Goal: Information Seeking & Learning: Learn about a topic

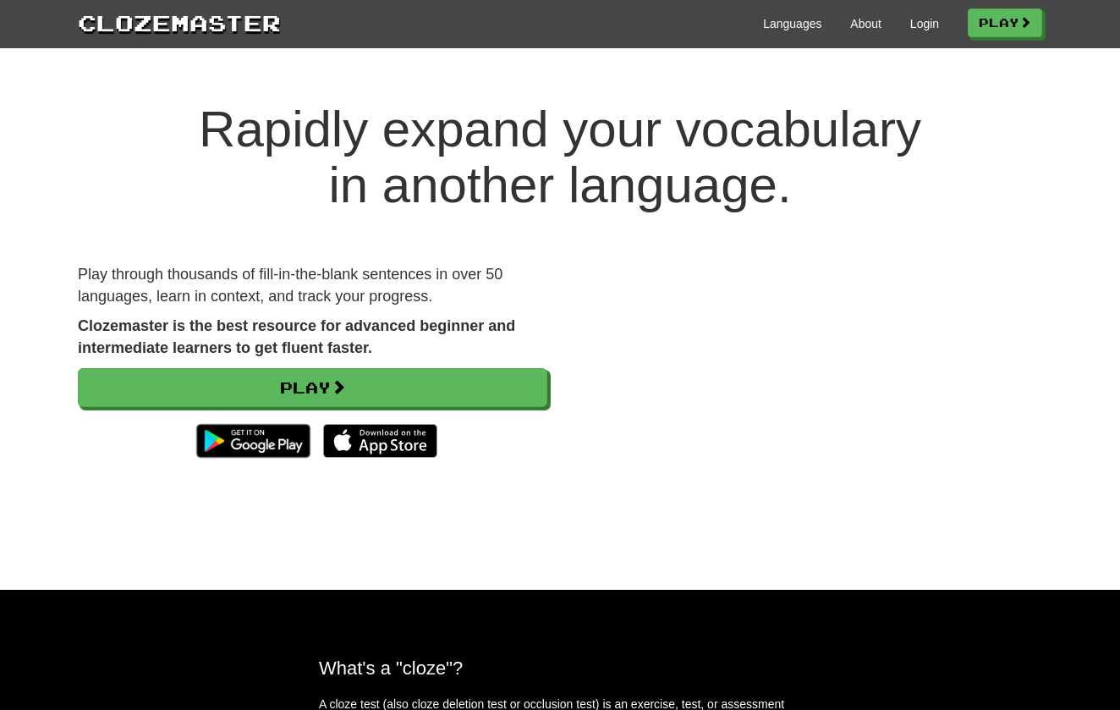
click at [921, 14] on div "Languages About Login Play" at bounding box center [662, 22] width 762 height 31
click at [916, 23] on link "Login" at bounding box center [924, 23] width 29 height 17
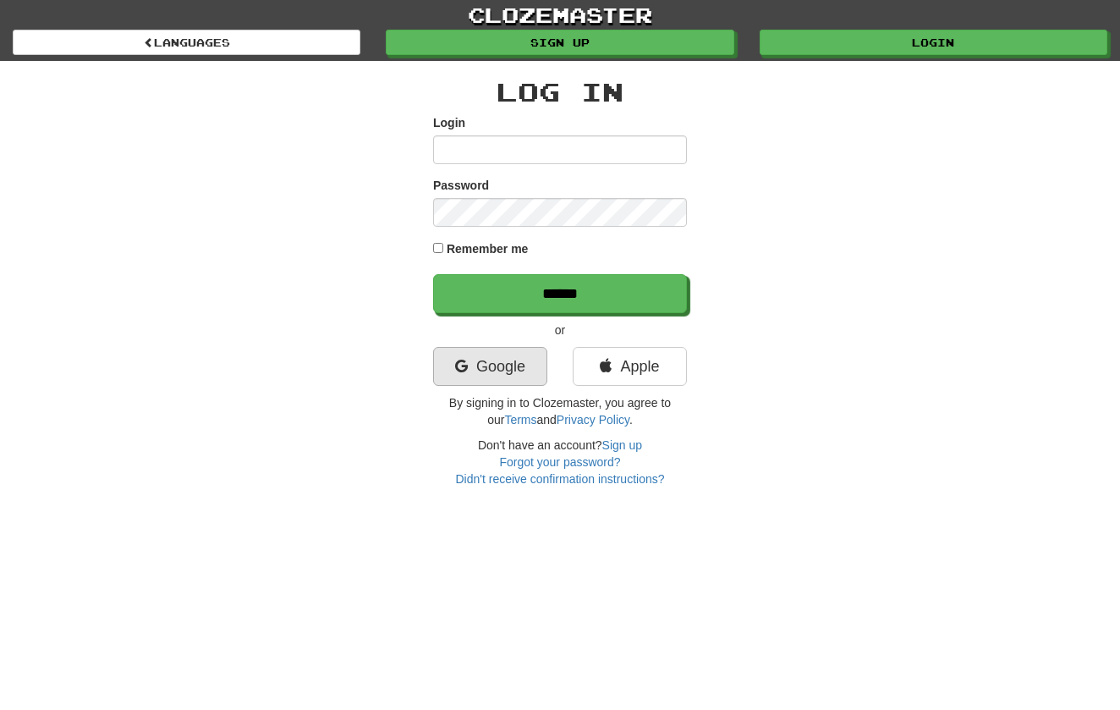
click at [526, 362] on link "Google" at bounding box center [490, 366] width 114 height 39
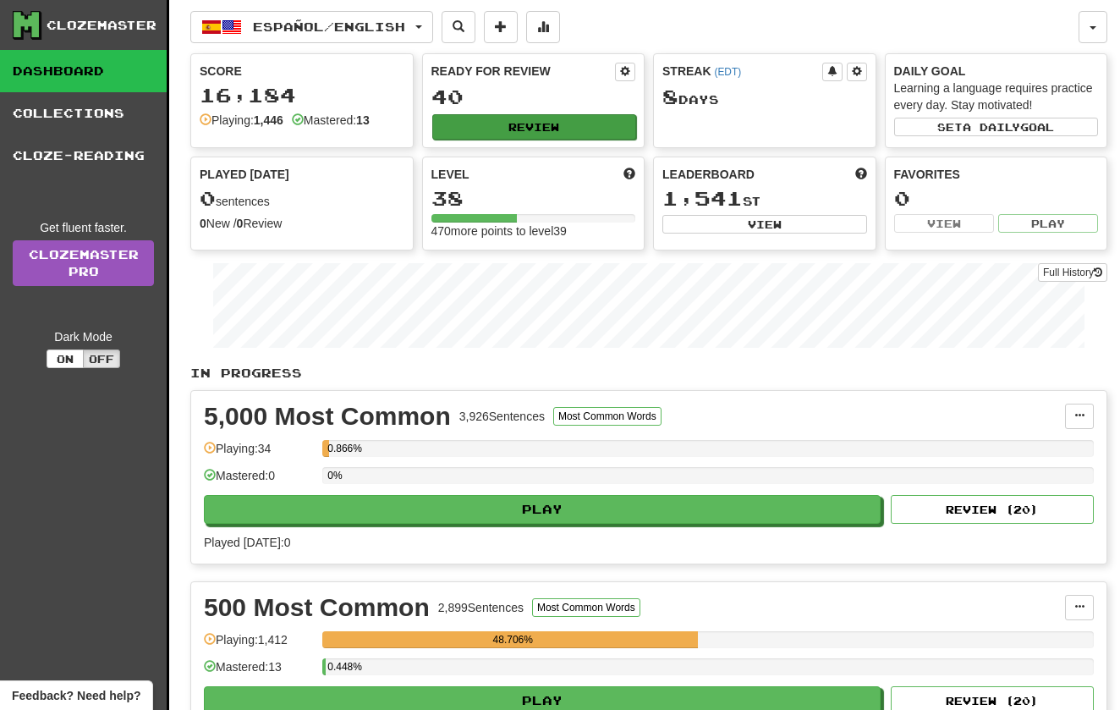
click at [581, 132] on button "Review" at bounding box center [534, 126] width 205 height 25
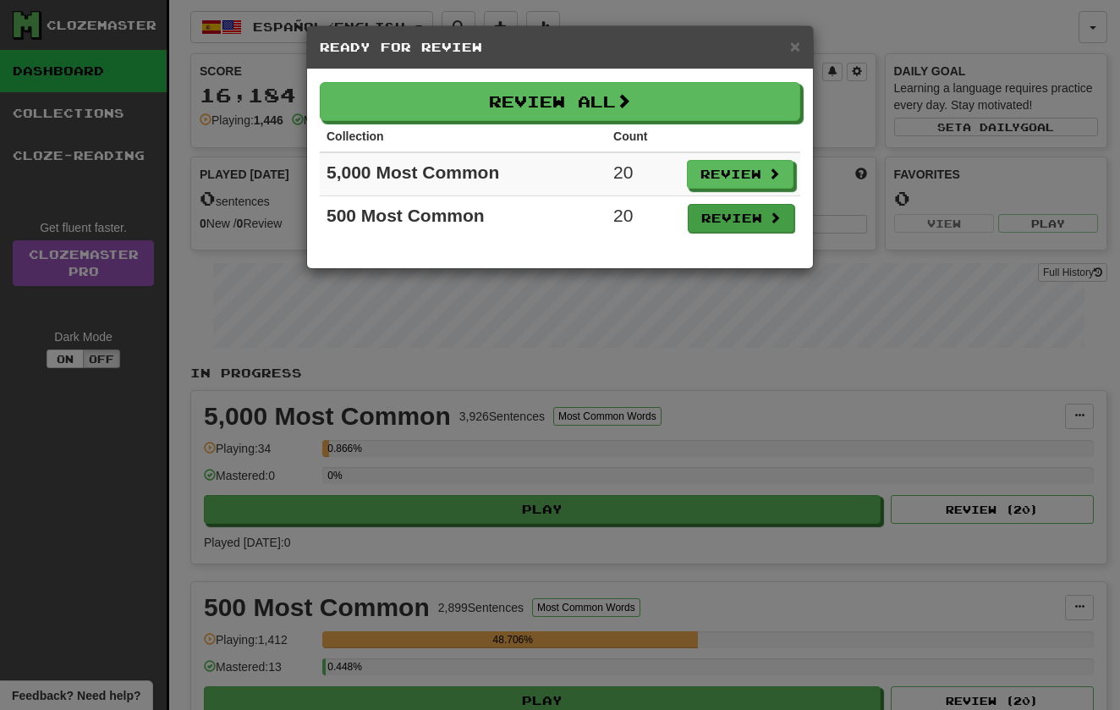
click at [715, 213] on button "Review" at bounding box center [741, 218] width 107 height 29
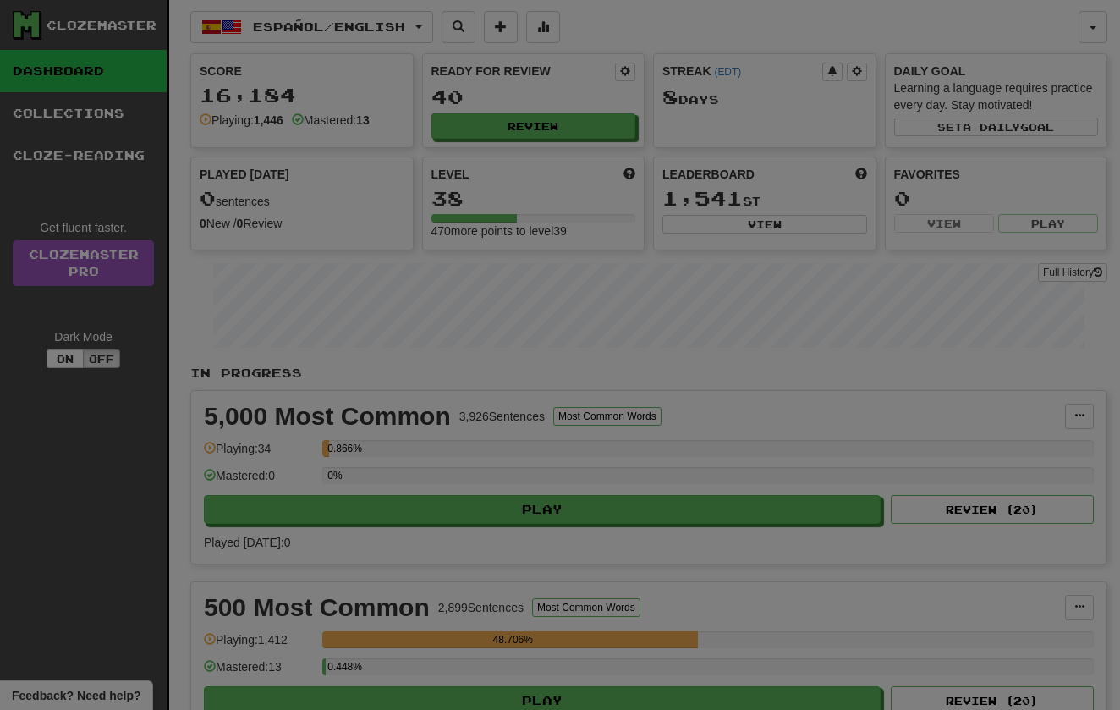
select select "**"
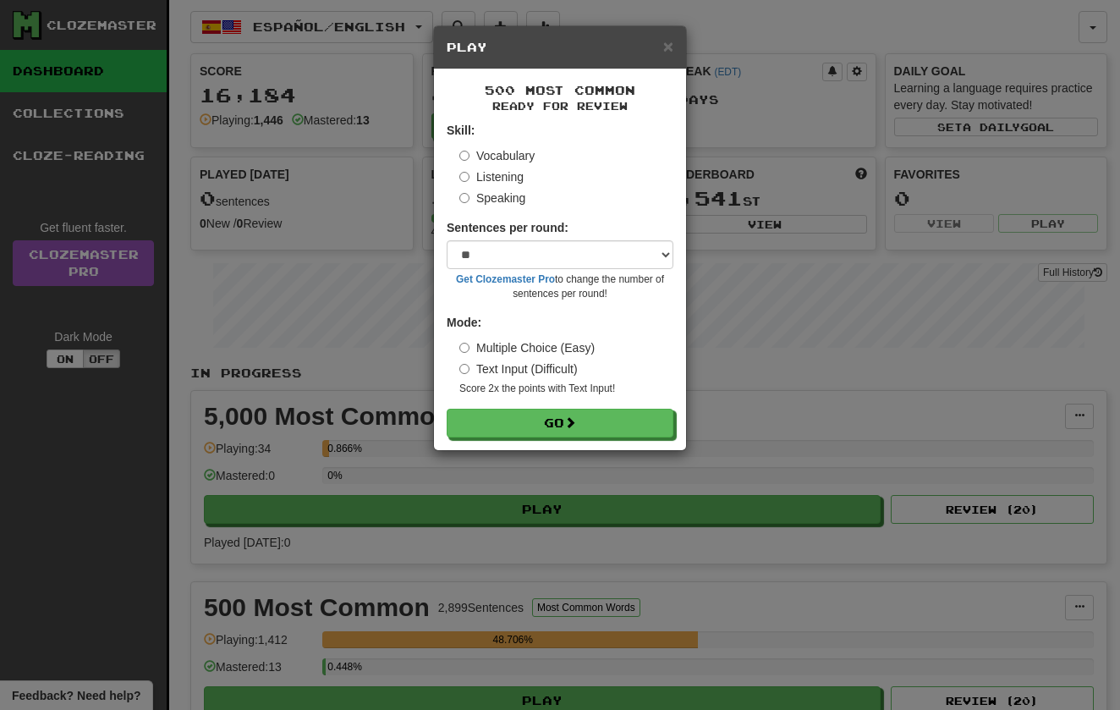
click at [506, 176] on label "Listening" at bounding box center [491, 176] width 64 height 17
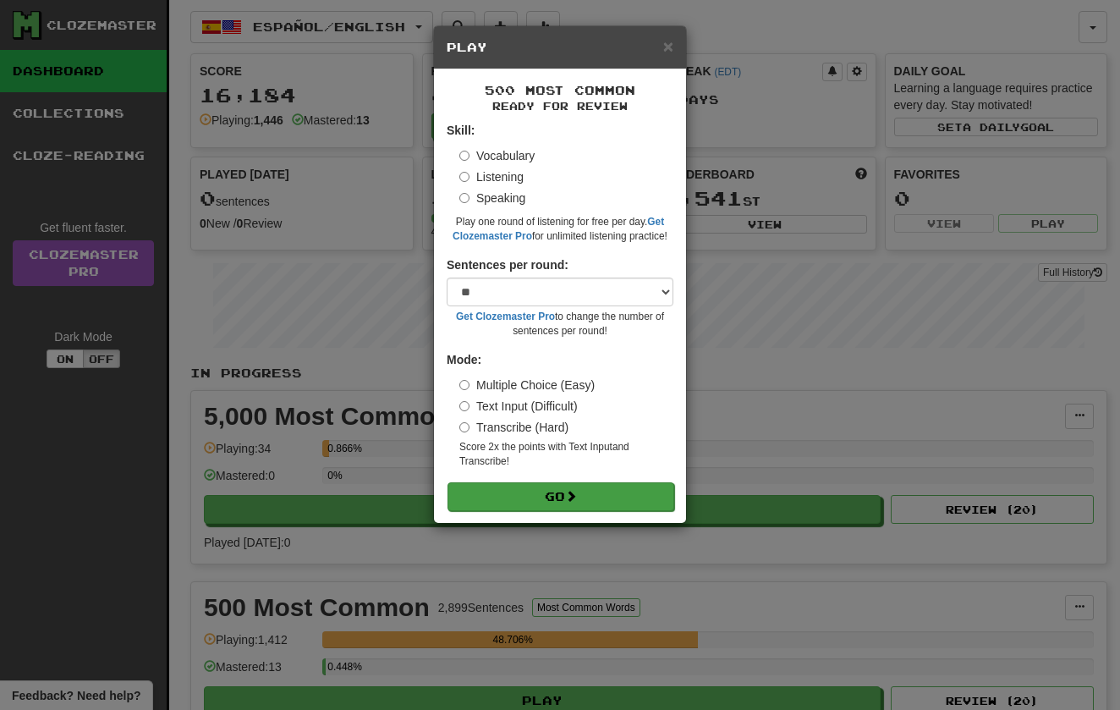
click at [577, 490] on span at bounding box center [571, 496] width 12 height 12
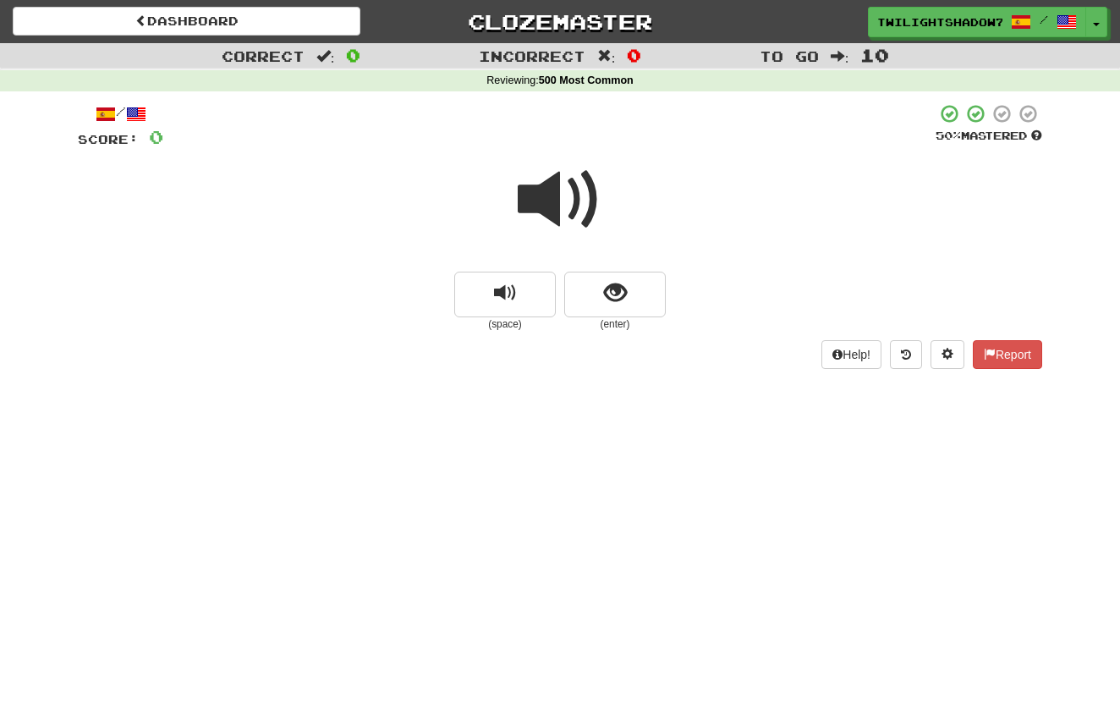
click at [525, 317] on small "(space)" at bounding box center [505, 324] width 102 height 14
click at [525, 291] on button "replay audio" at bounding box center [505, 295] width 102 height 46
click at [465, 289] on button "replay audio" at bounding box center [505, 295] width 102 height 46
click at [480, 293] on button "replay audio" at bounding box center [505, 295] width 102 height 46
click at [593, 313] on button "show sentence" at bounding box center [615, 295] width 102 height 46
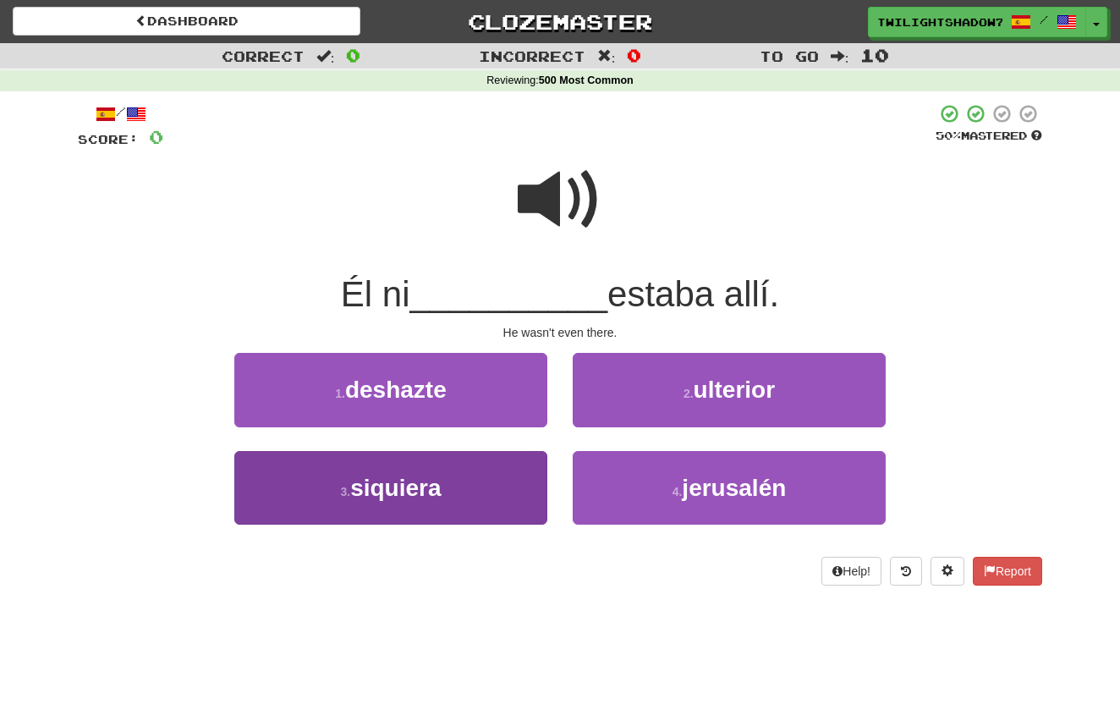
click at [492, 477] on button "3 . siquiera" at bounding box center [390, 488] width 313 height 74
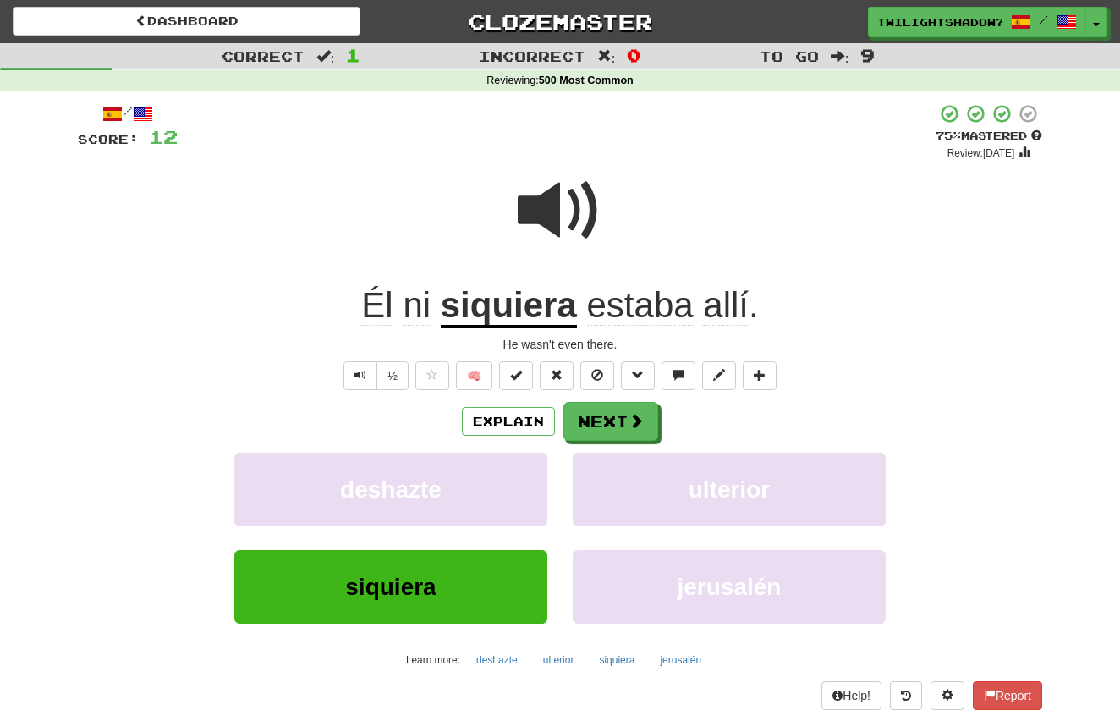
click at [522, 316] on u "siquiera" at bounding box center [509, 306] width 136 height 43
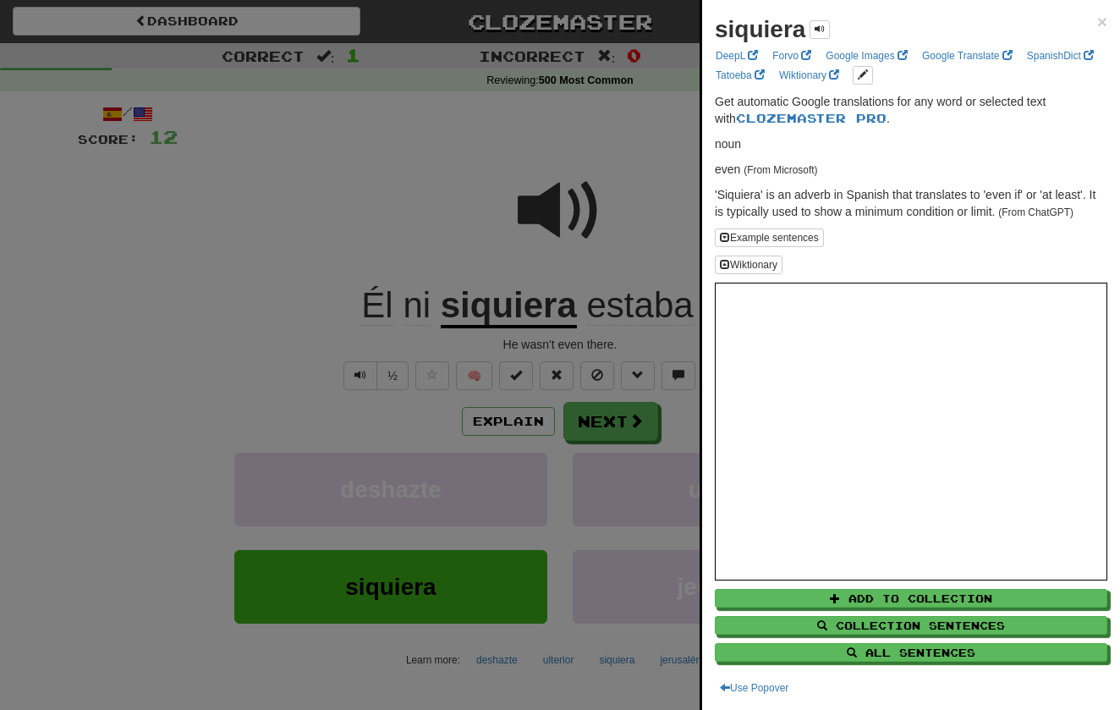
click at [380, 212] on div at bounding box center [560, 355] width 1120 height 710
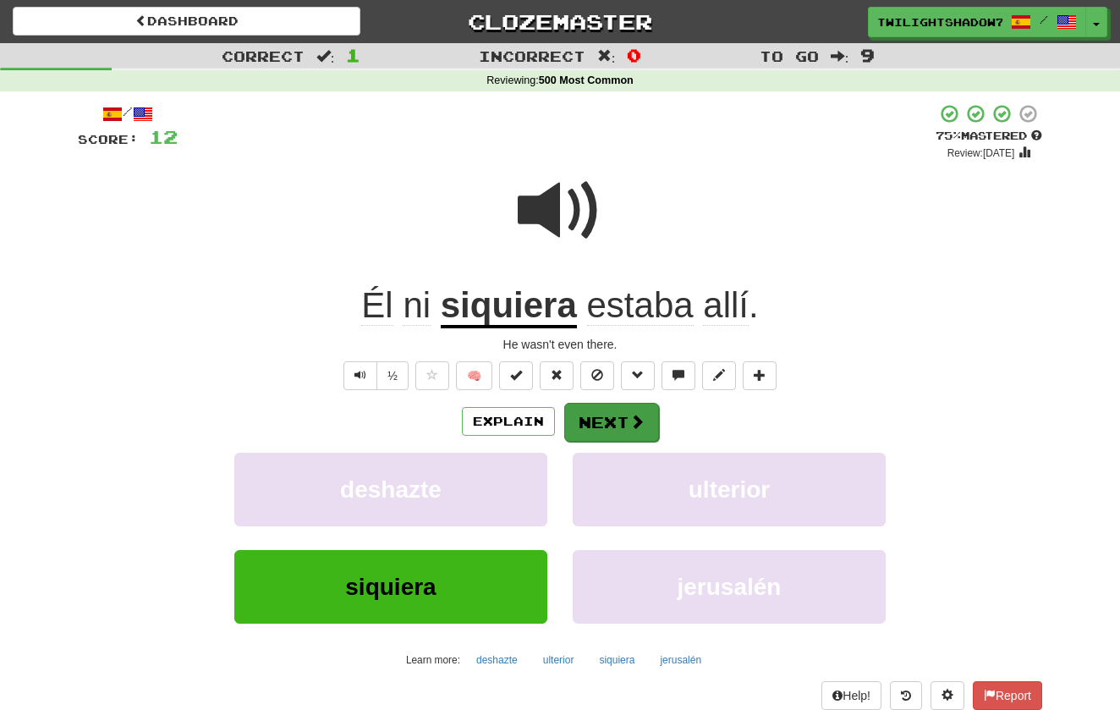
click at [602, 428] on button "Next" at bounding box center [611, 422] width 95 height 39
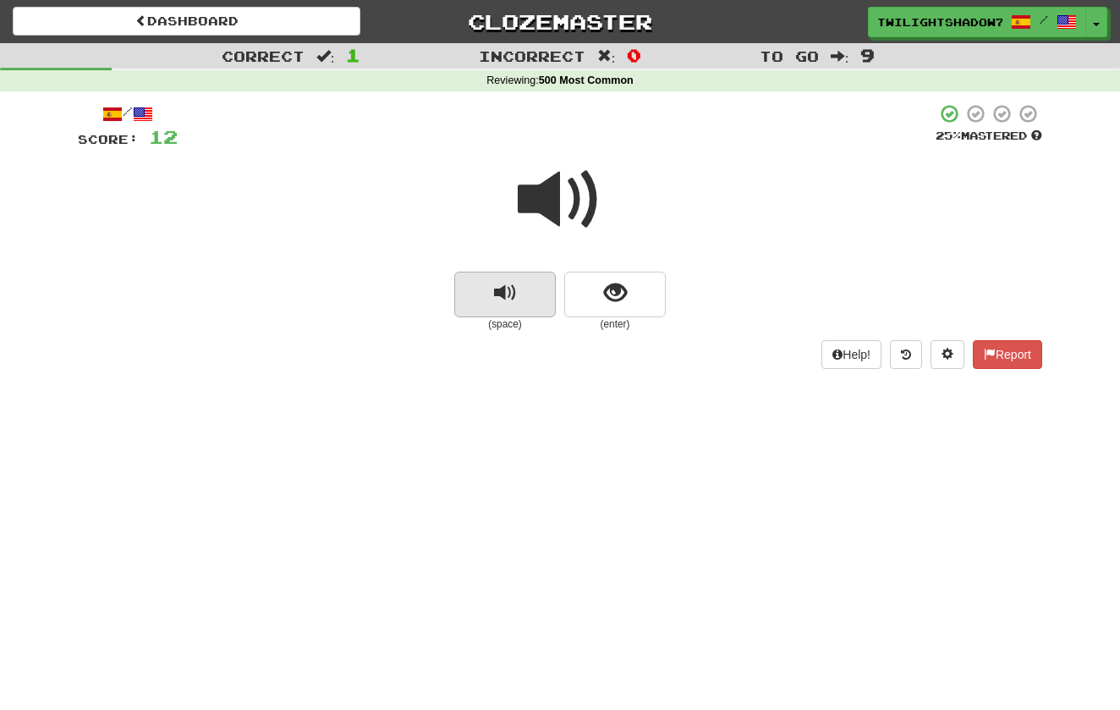
click at [494, 294] on span "replay audio" at bounding box center [505, 293] width 23 height 23
click at [609, 293] on span "show sentence" at bounding box center [615, 293] width 23 height 23
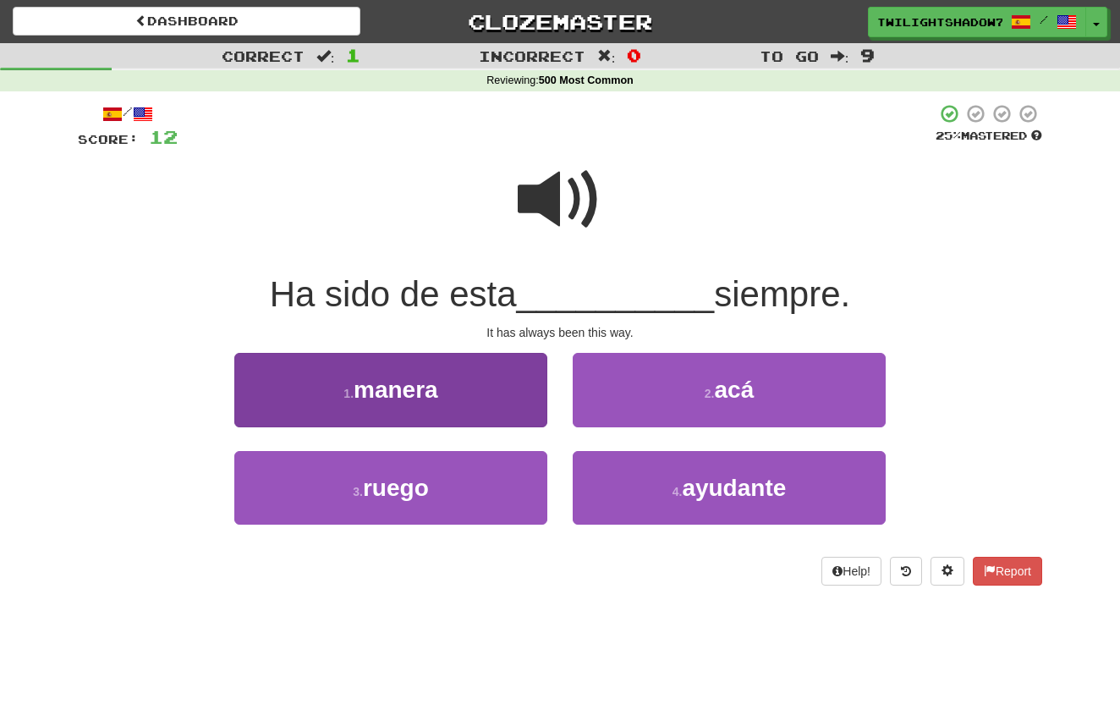
click at [455, 400] on button "1 . manera" at bounding box center [390, 390] width 313 height 74
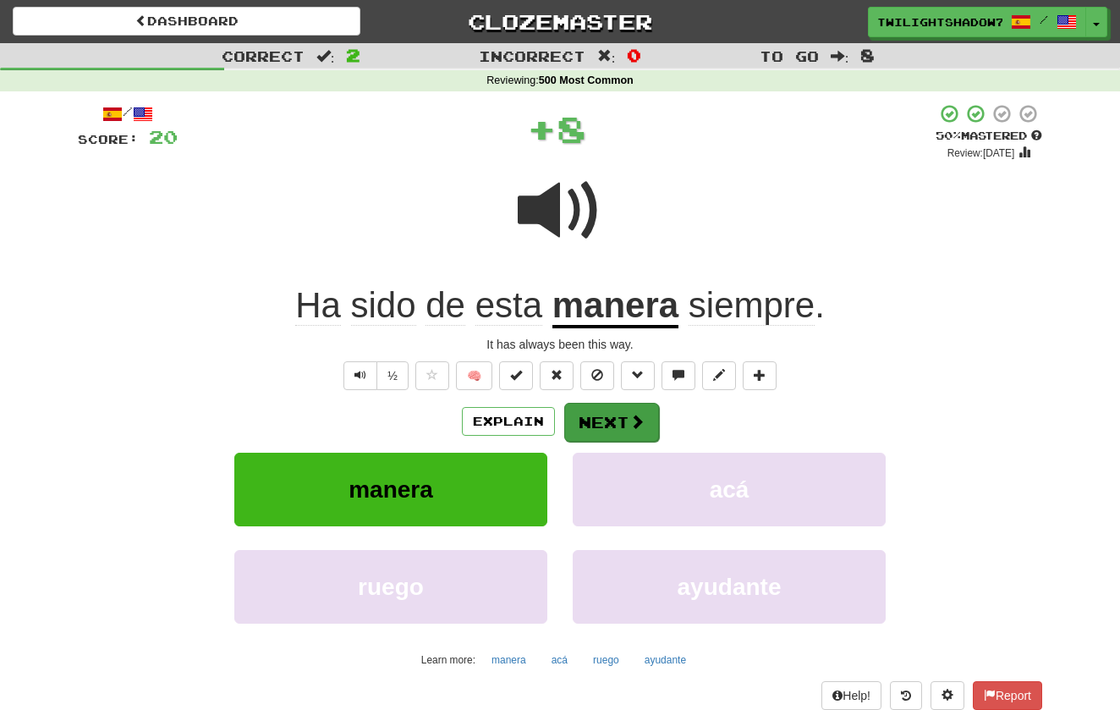
click at [647, 428] on button "Next" at bounding box center [611, 422] width 95 height 39
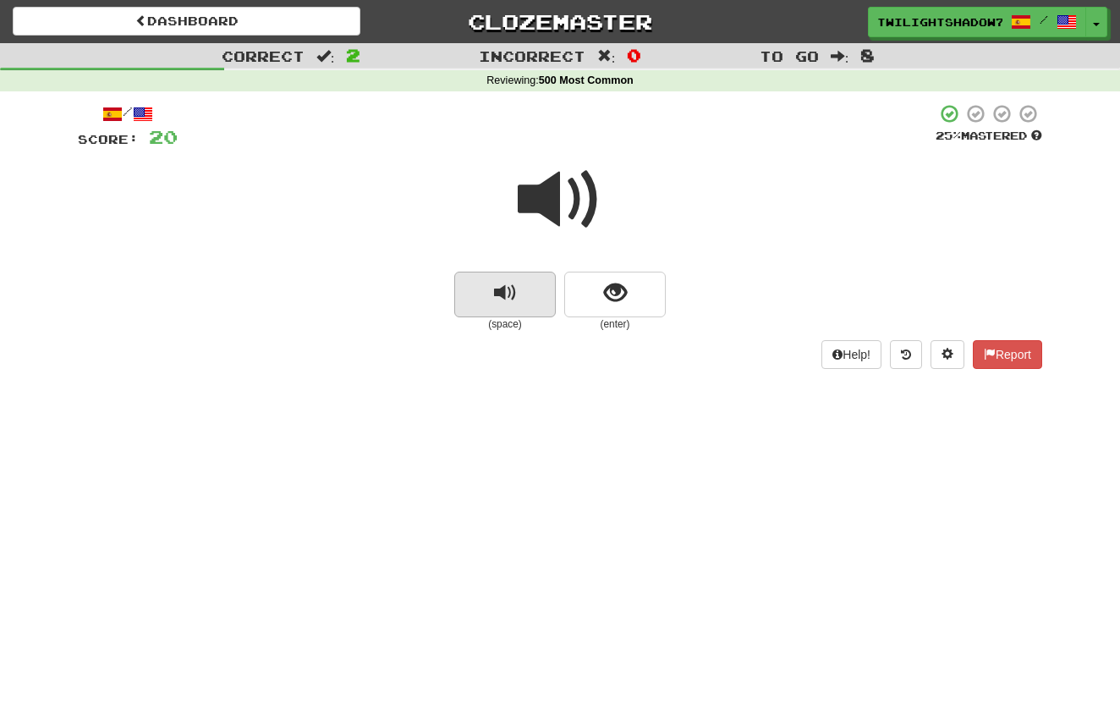
click at [503, 283] on span "replay audio" at bounding box center [505, 293] width 23 height 23
click at [487, 286] on button "replay audio" at bounding box center [505, 295] width 102 height 46
click at [595, 274] on button "show sentence" at bounding box center [615, 295] width 102 height 46
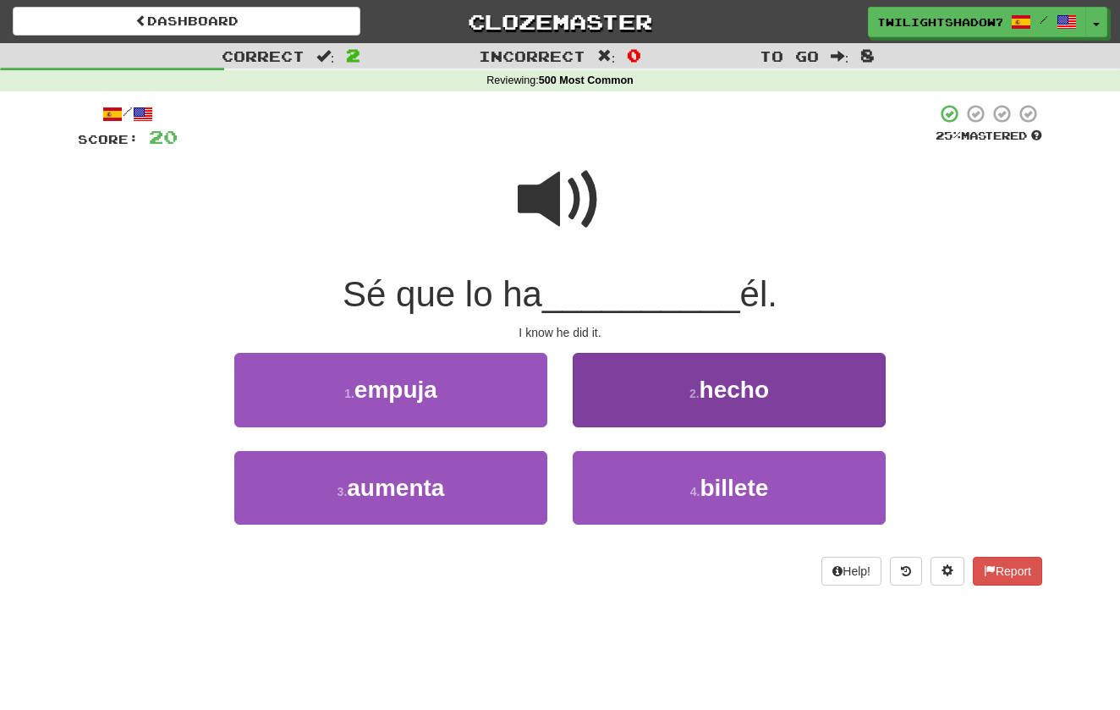
click at [607, 374] on button "2 . hecho" at bounding box center [729, 390] width 313 height 74
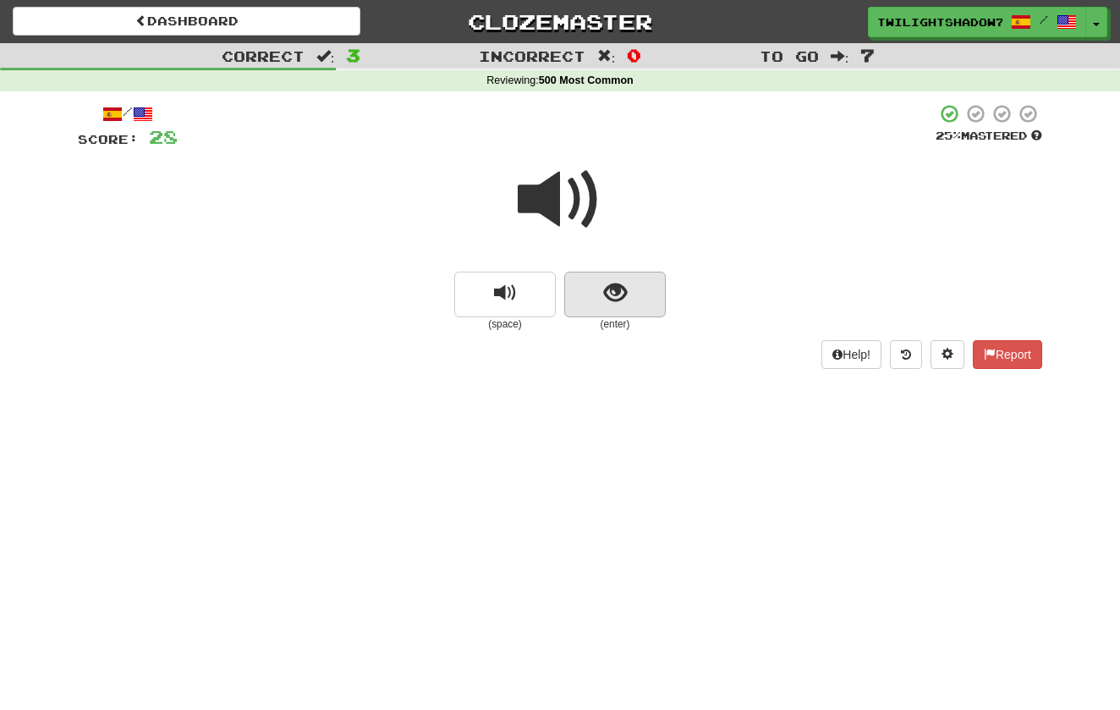
click at [608, 295] on span "show sentence" at bounding box center [615, 293] width 23 height 23
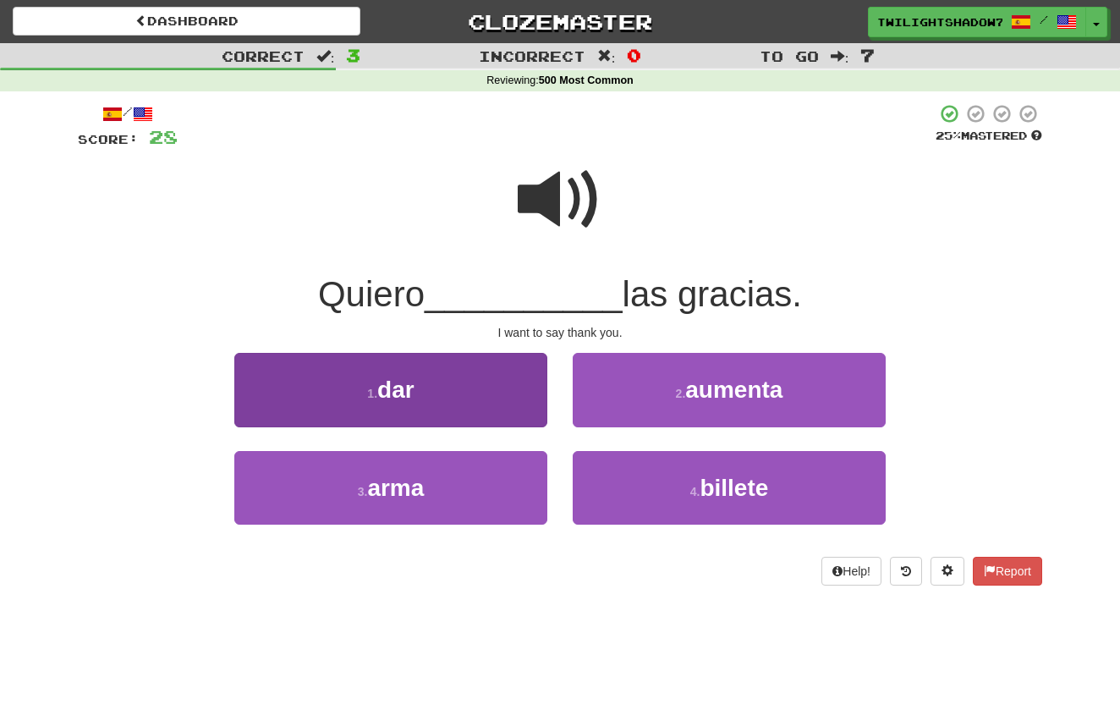
click at [460, 392] on button "1 . dar" at bounding box center [390, 390] width 313 height 74
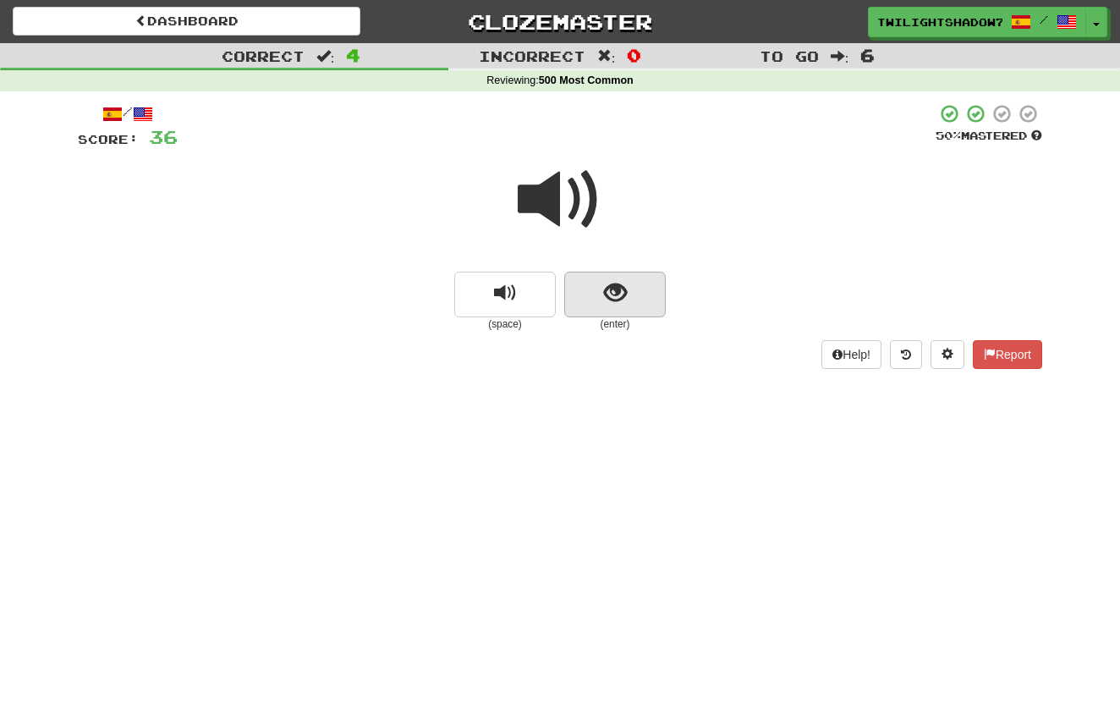
click at [654, 282] on button "show sentence" at bounding box center [615, 295] width 102 height 46
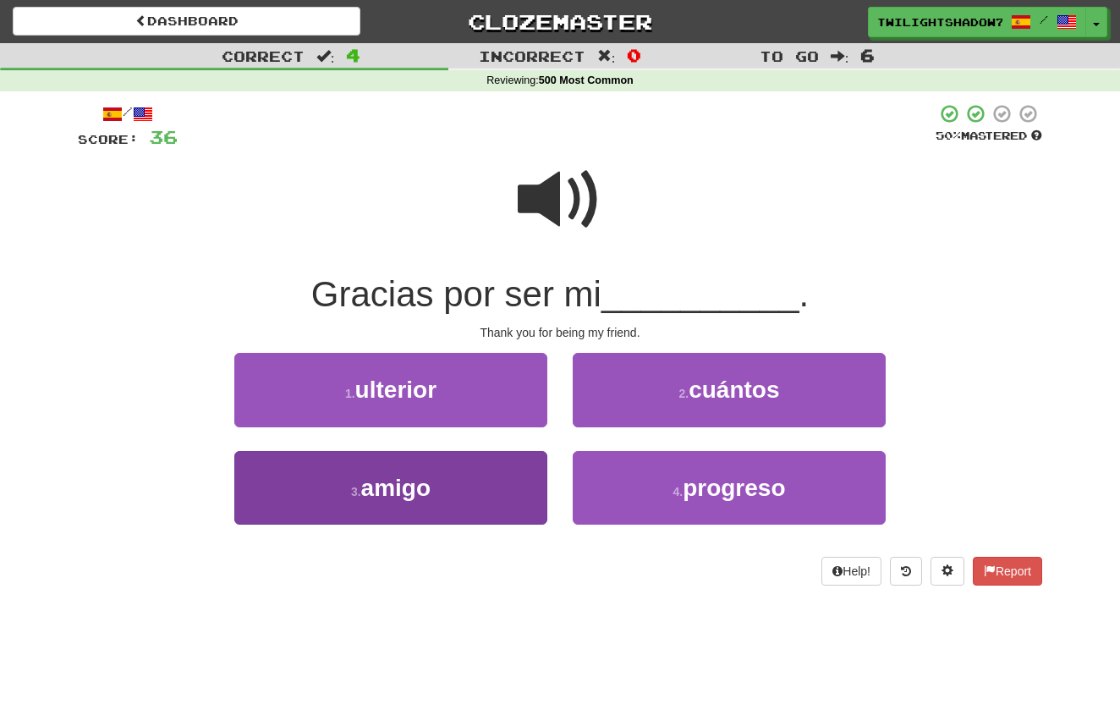
click at [413, 492] on span "amigo" at bounding box center [395, 488] width 69 height 26
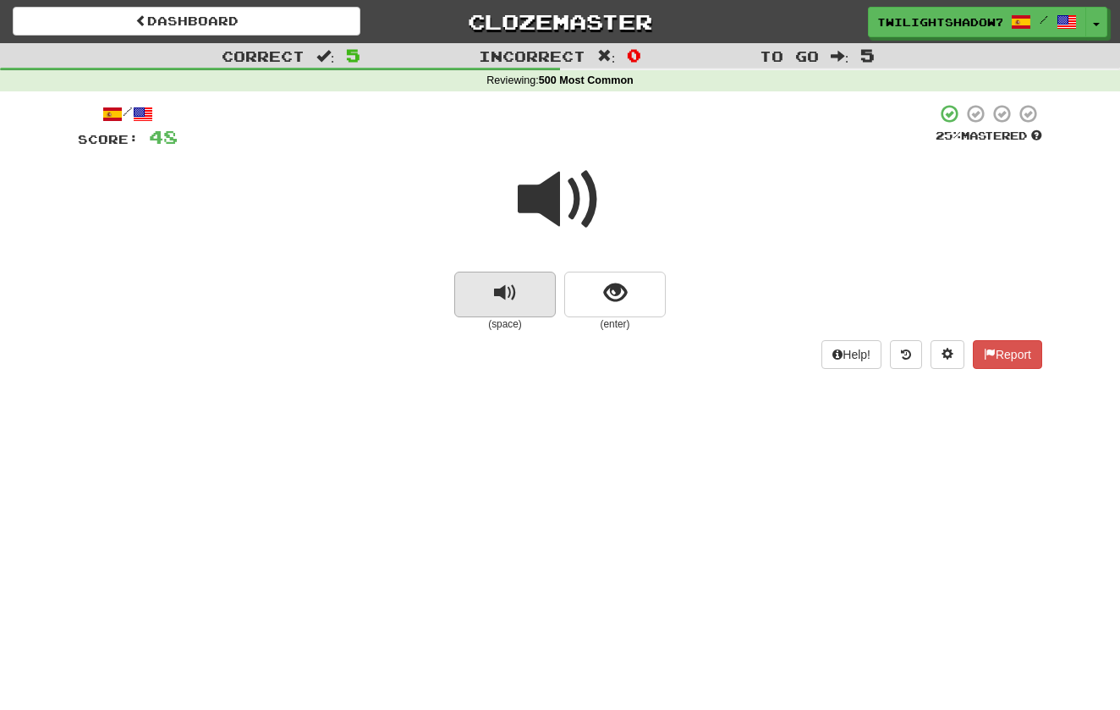
click at [486, 287] on button "replay audio" at bounding box center [505, 295] width 102 height 46
click at [531, 291] on button "replay audio" at bounding box center [505, 295] width 102 height 46
click at [625, 297] on span "show sentence" at bounding box center [615, 293] width 23 height 23
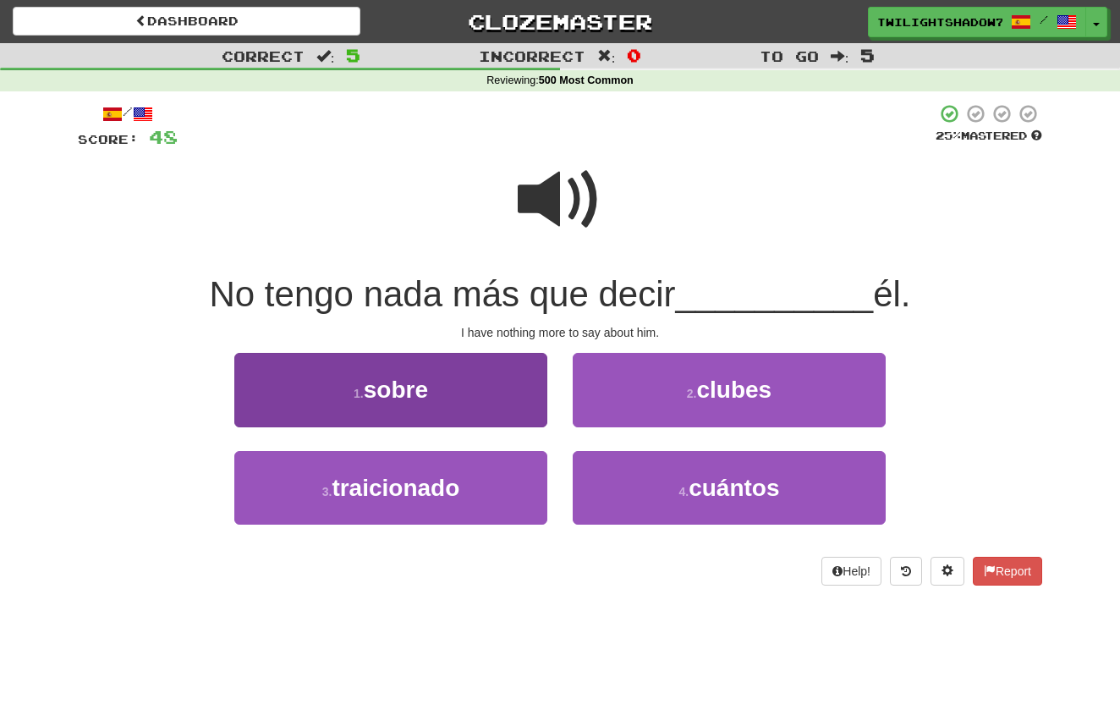
click at [426, 393] on span "sobre" at bounding box center [396, 390] width 64 height 26
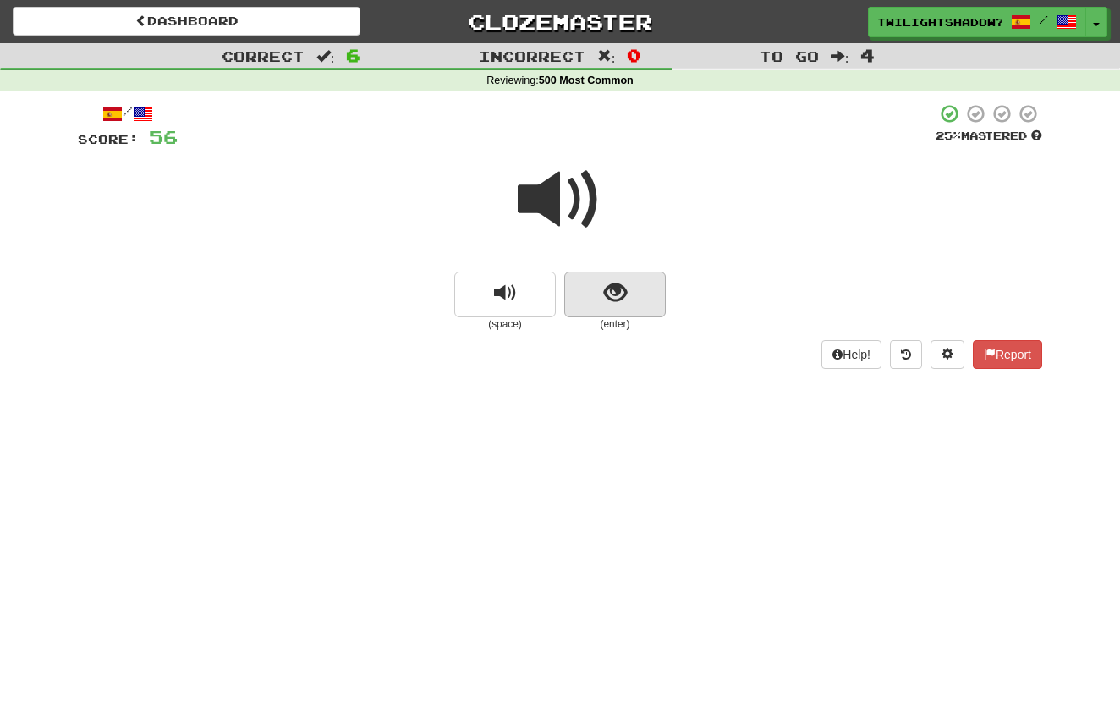
click at [604, 310] on button "show sentence" at bounding box center [615, 295] width 102 height 46
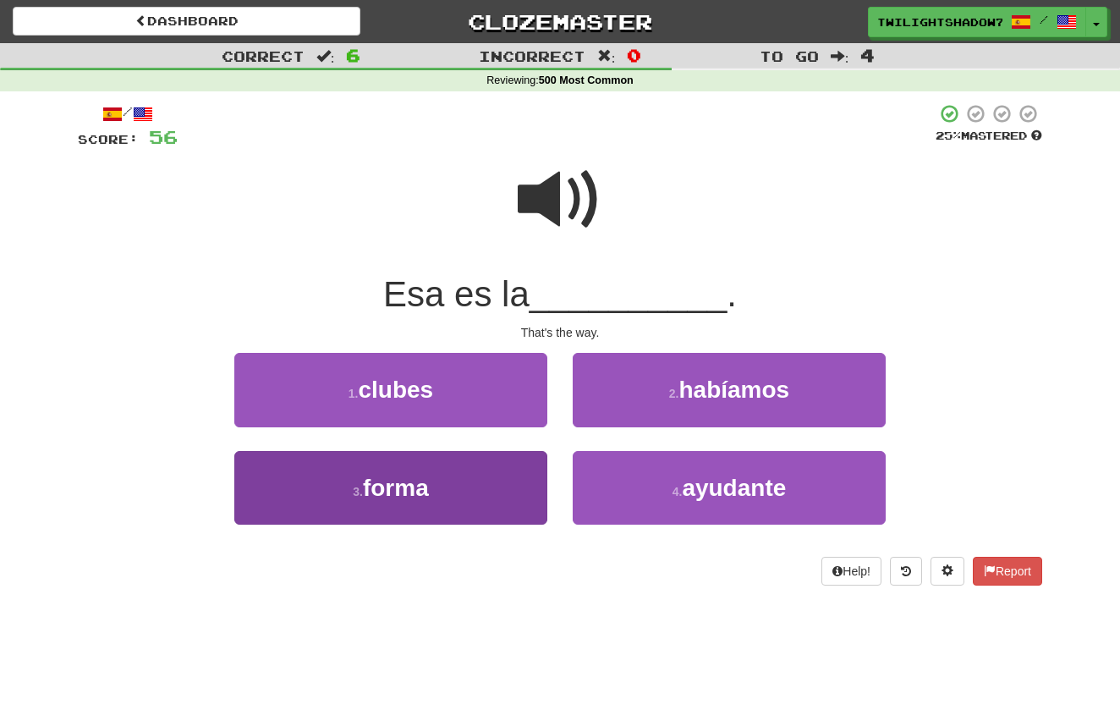
click at [472, 469] on button "3 . forma" at bounding box center [390, 488] width 313 height 74
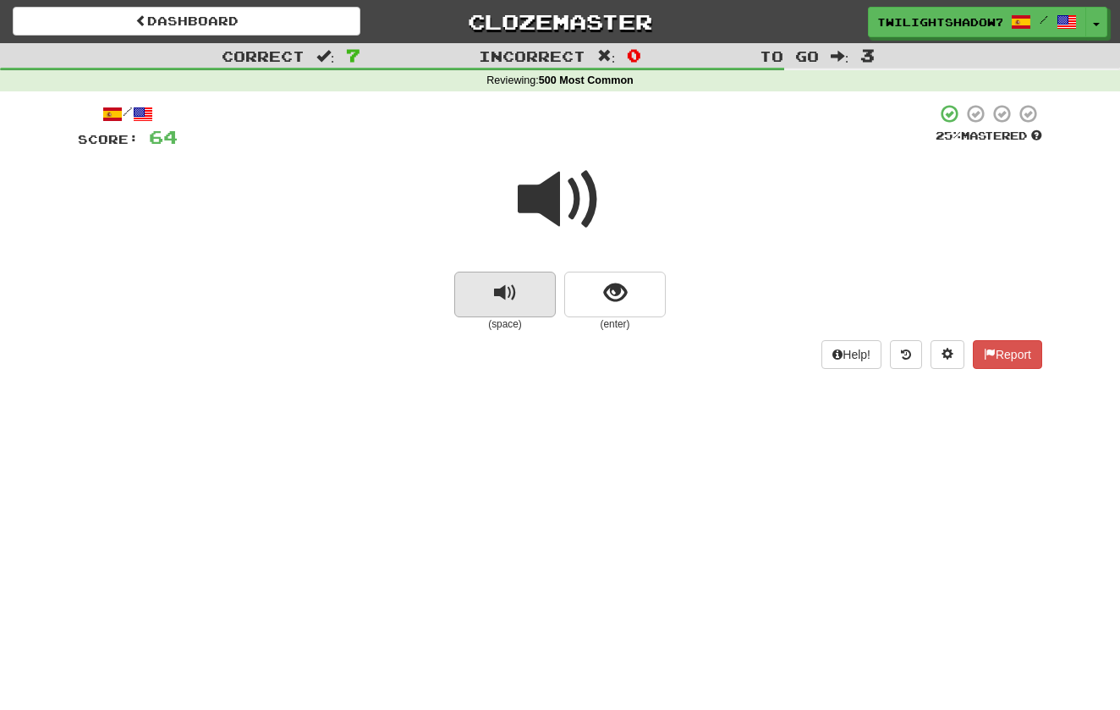
click at [477, 305] on button "replay audio" at bounding box center [505, 295] width 102 height 46
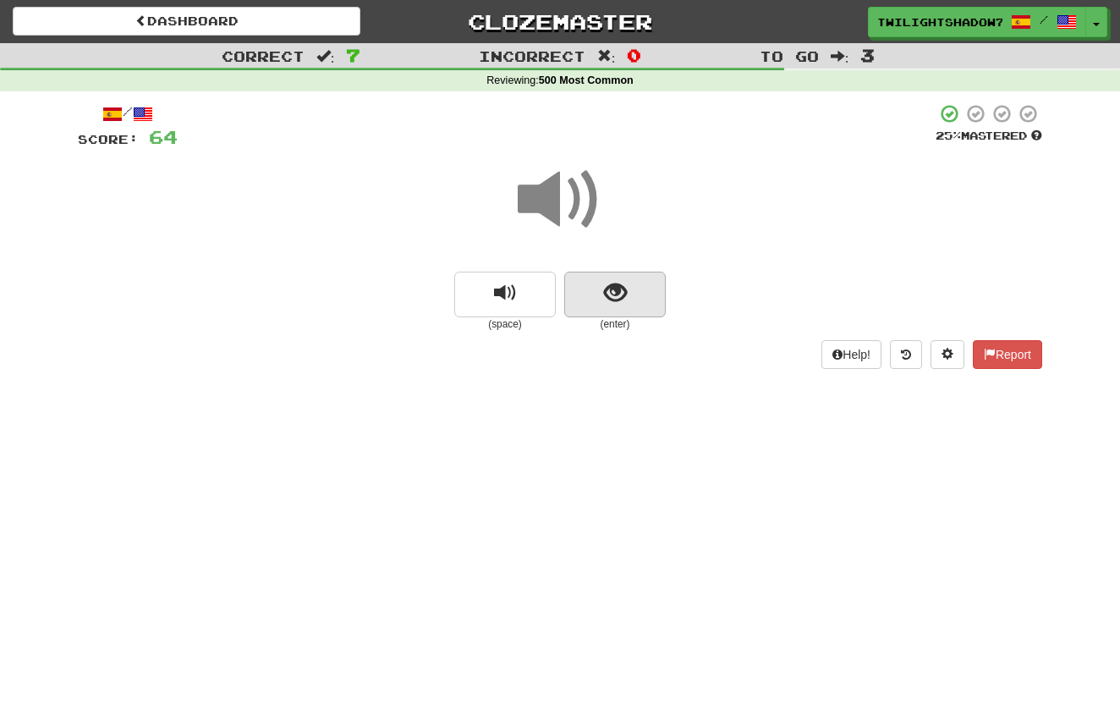
click at [585, 290] on button "show sentence" at bounding box center [615, 295] width 102 height 46
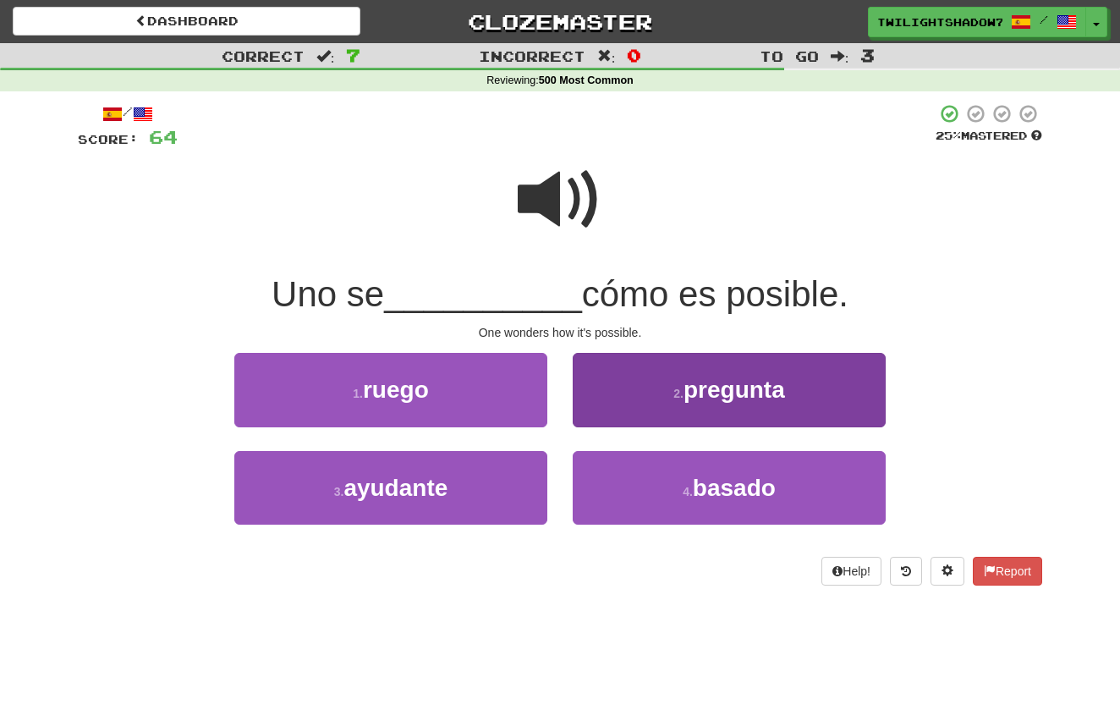
click at [680, 410] on button "2 . pregunta" at bounding box center [729, 390] width 313 height 74
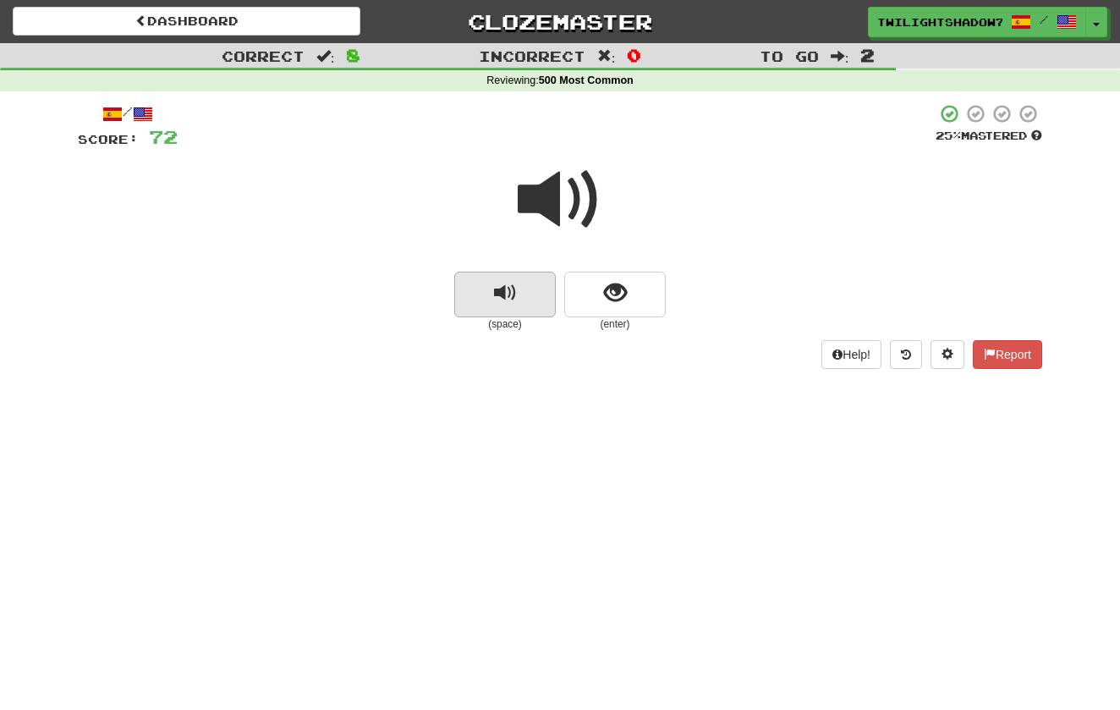
click at [525, 275] on button "replay audio" at bounding box center [505, 295] width 102 height 46
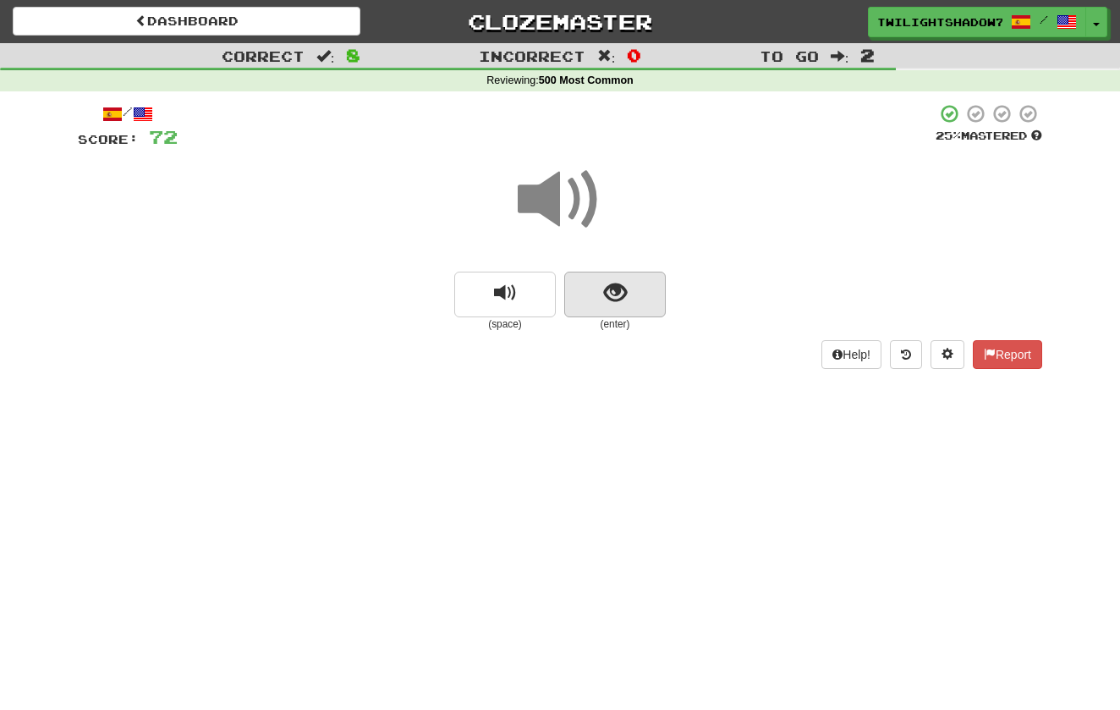
click at [613, 311] on button "show sentence" at bounding box center [615, 295] width 102 height 46
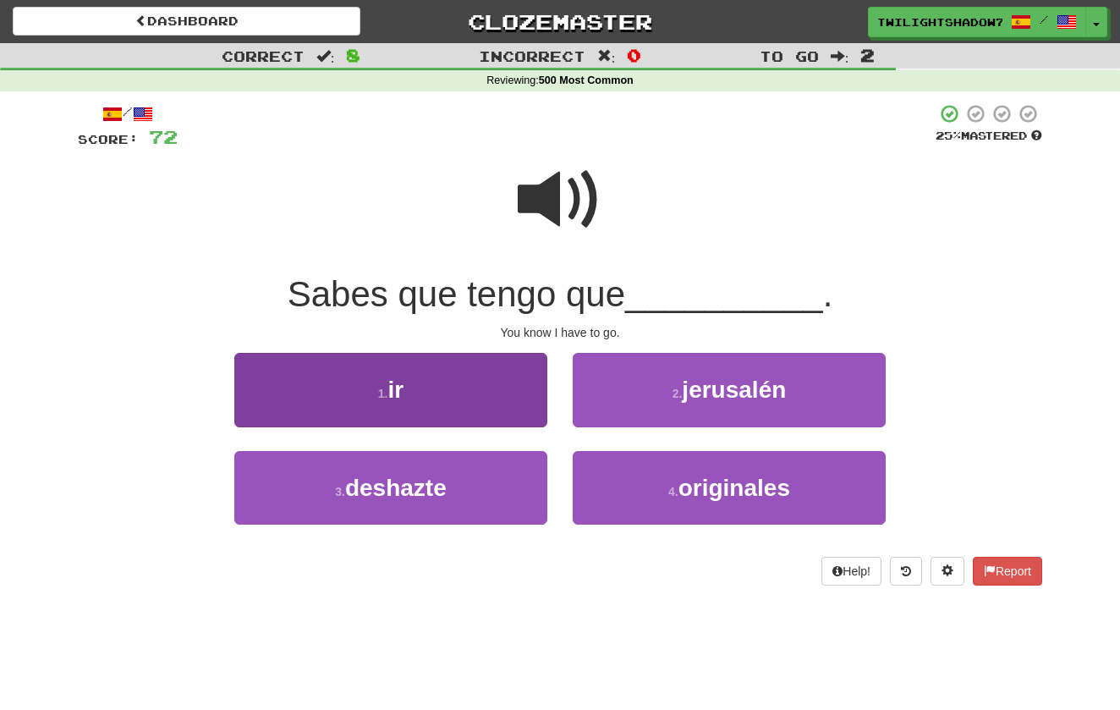
click at [478, 410] on button "1 . ir" at bounding box center [390, 390] width 313 height 74
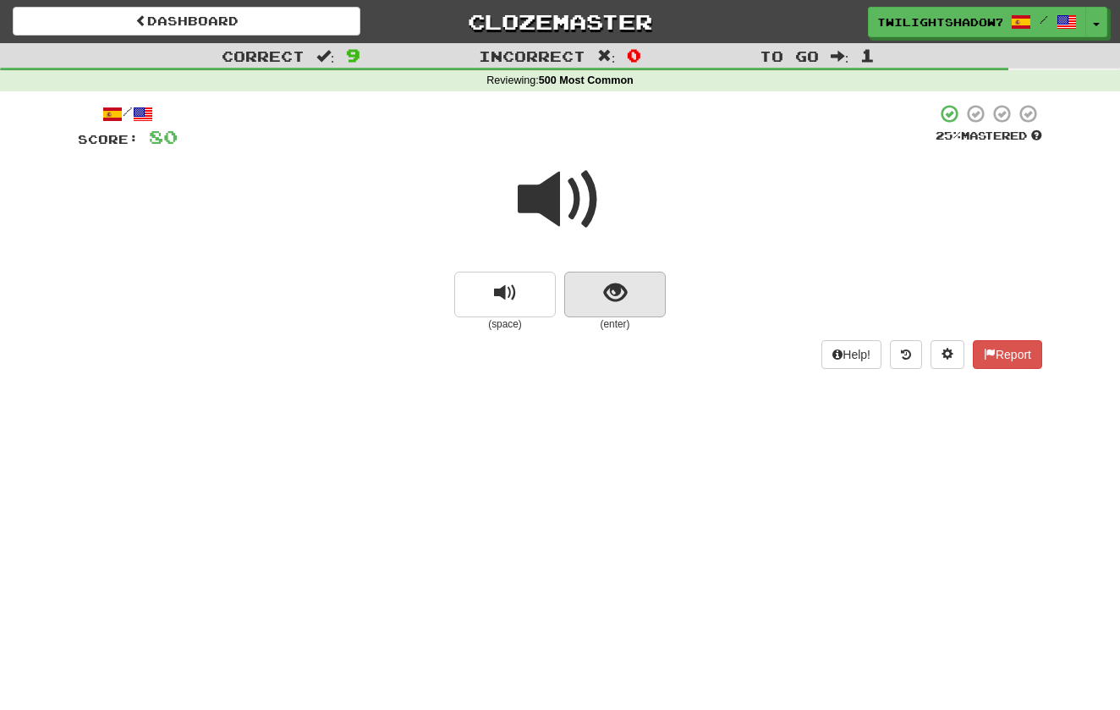
click at [606, 299] on span "show sentence" at bounding box center [615, 293] width 23 height 23
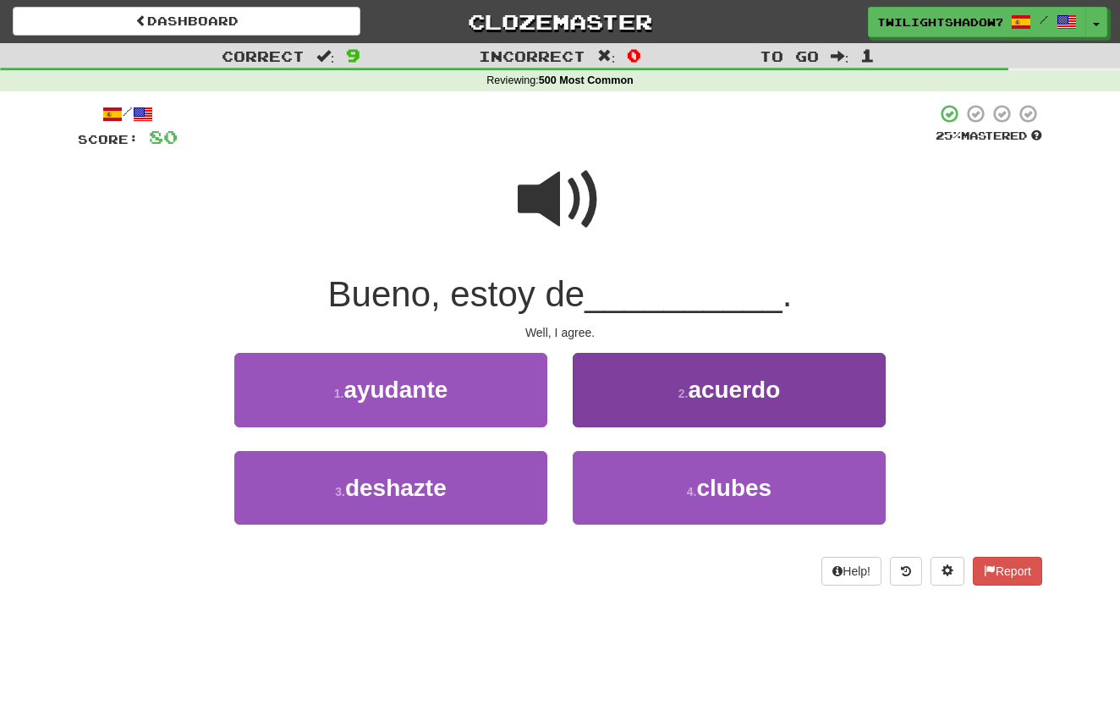
click at [641, 376] on button "2 . acuerdo" at bounding box center [729, 390] width 313 height 74
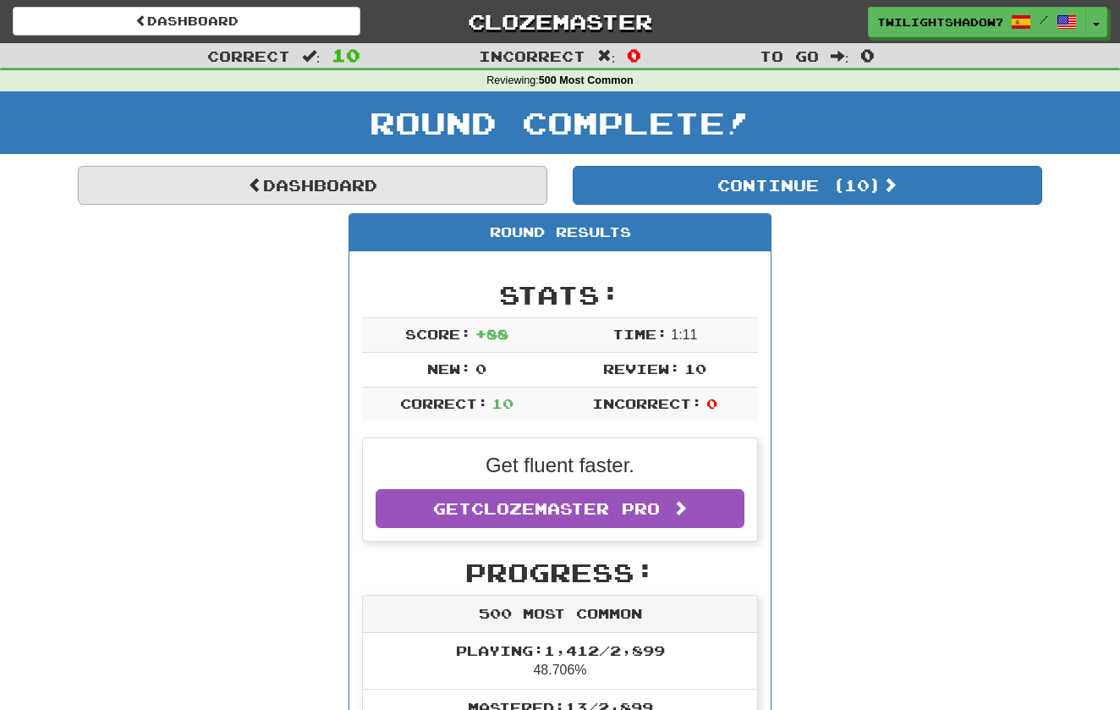
click at [459, 187] on link "Dashboard" at bounding box center [313, 185] width 470 height 39
